Goal: Transaction & Acquisition: Register for event/course

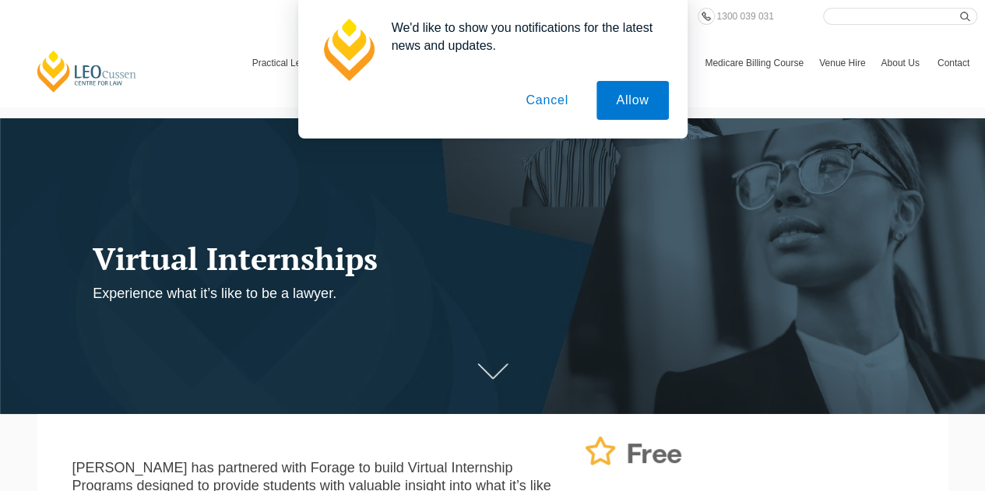
click at [550, 100] on button "Cancel" at bounding box center [547, 100] width 82 height 39
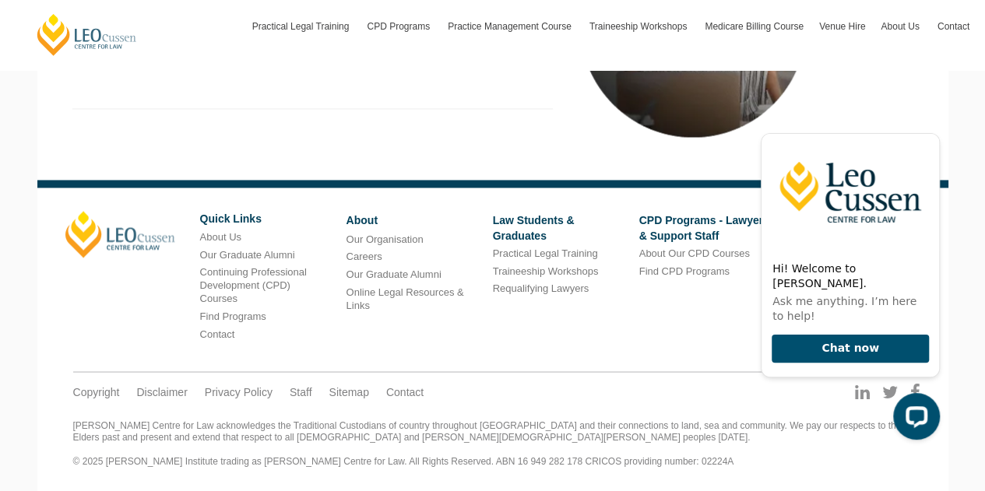
scroll to position [1254, 0]
click at [219, 242] on link "About Us" at bounding box center [220, 237] width 41 height 12
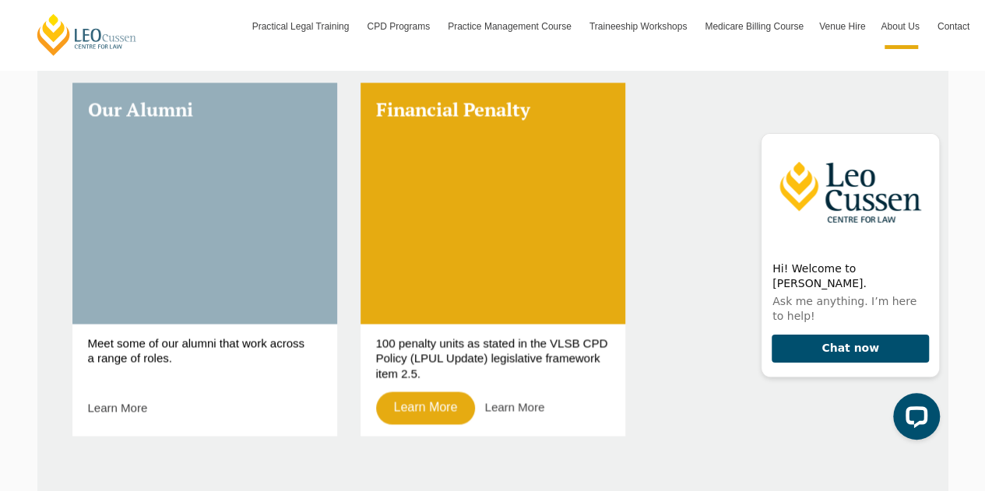
scroll to position [1299, 0]
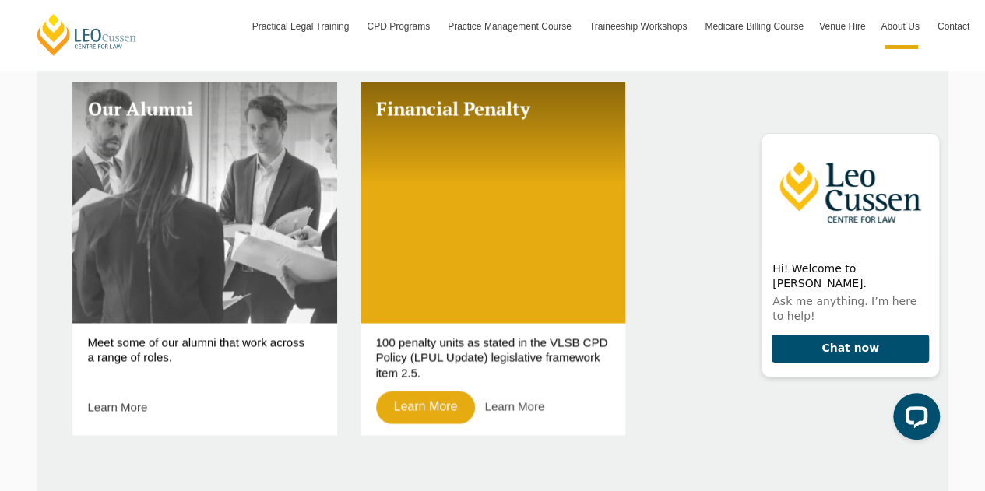
click at [164, 230] on link "Our Alumni" at bounding box center [204, 202] width 265 height 241
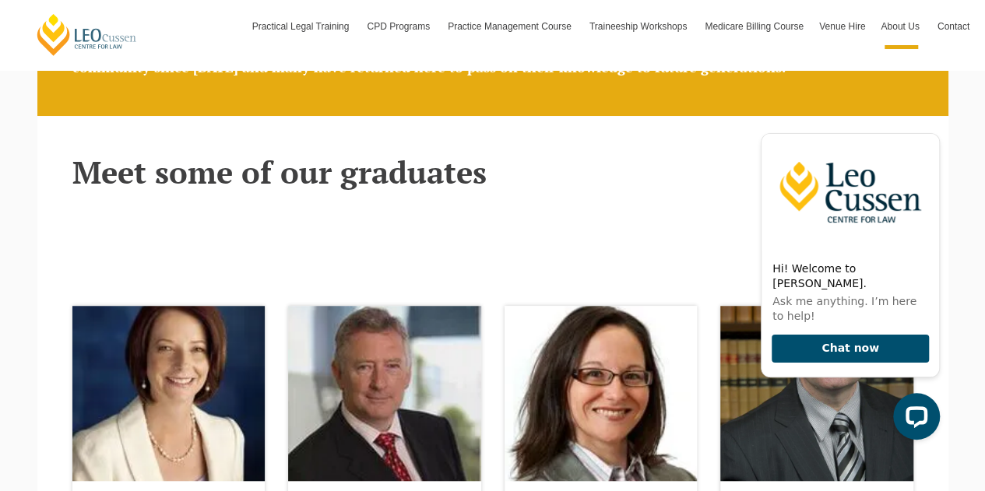
scroll to position [420, 0]
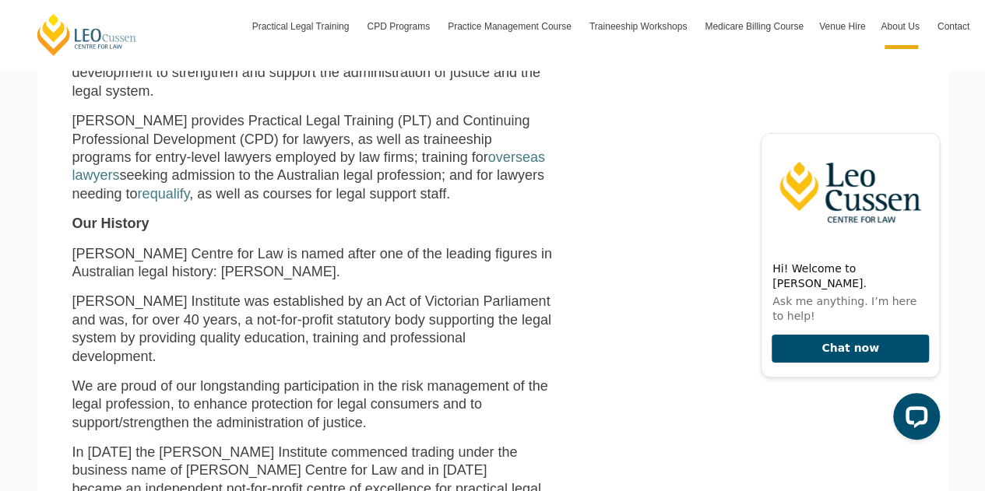
scroll to position [63, 0]
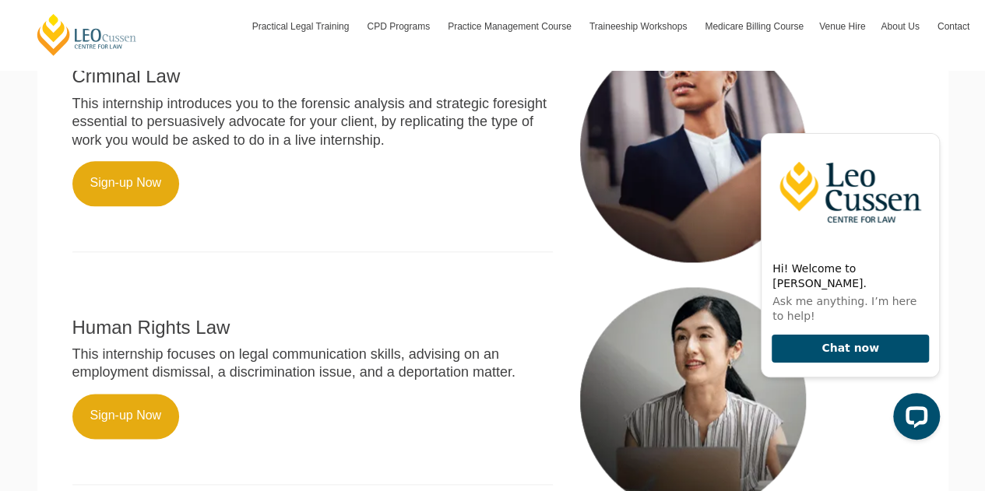
scroll to position [872, 0]
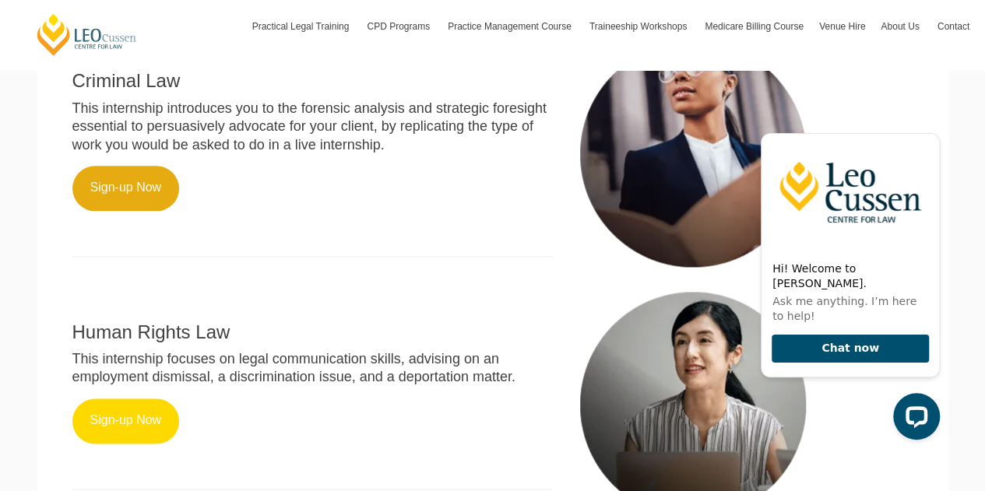
click at [137, 424] on link "Sign-up Now" at bounding box center [125, 421] width 107 height 45
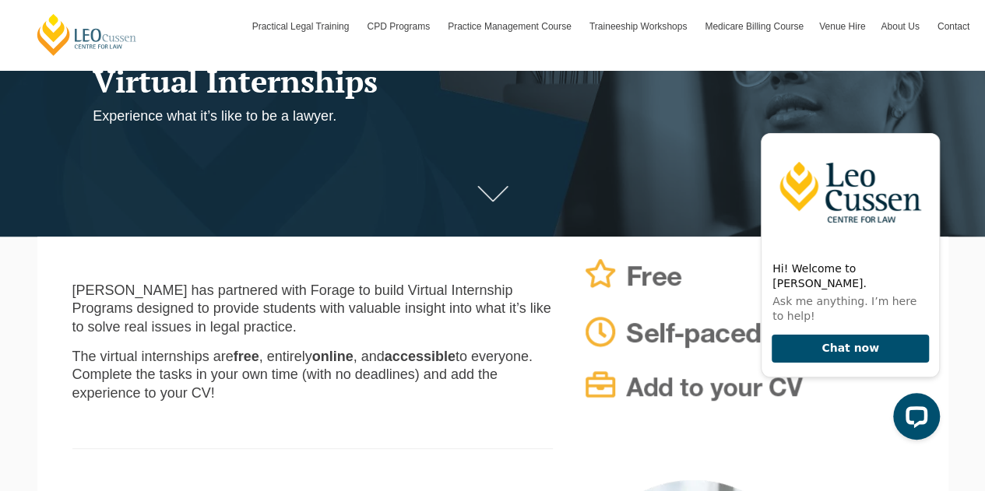
scroll to position [174, 0]
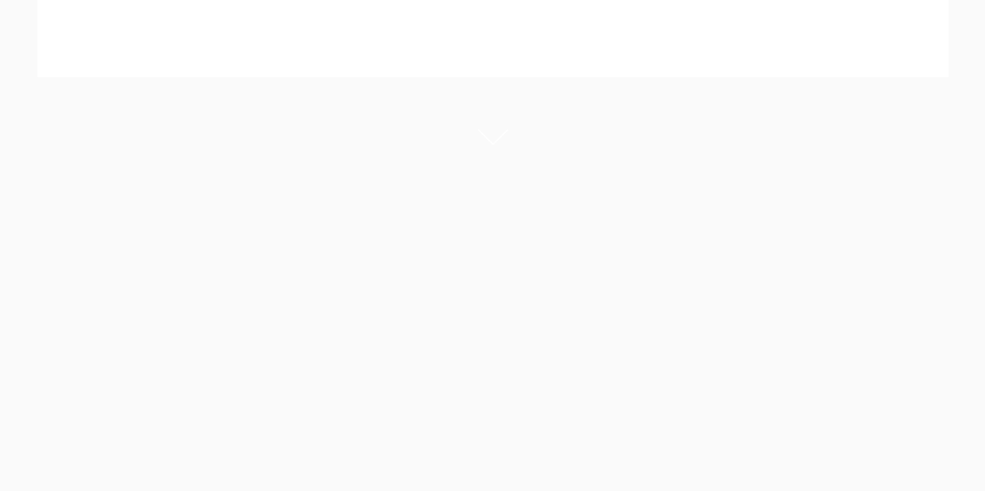
scroll to position [250, 0]
